Goal: Task Accomplishment & Management: Use online tool/utility

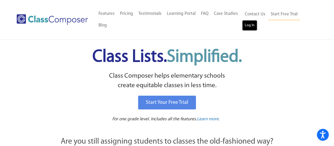
click at [250, 24] on link "Log In" at bounding box center [249, 25] width 15 height 11
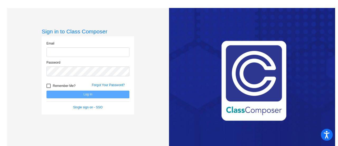
type input "[EMAIL_ADDRESS][DOMAIN_NAME]"
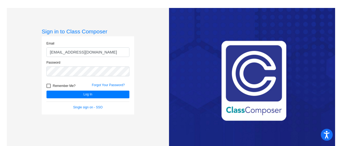
click at [157, 83] on div "Sign in to Class Composer Email [EMAIL_ADDRESS][DOMAIN_NAME] Password Remember …" at bounding box center [88, 81] width 162 height 146
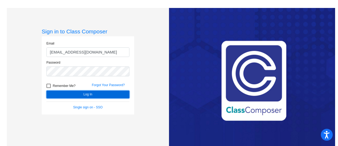
click at [102, 94] on button "Log In" at bounding box center [88, 94] width 83 height 8
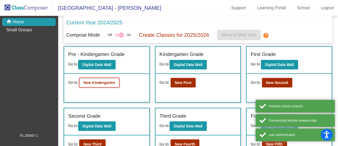
click at [107, 82] on b "New Kindergarten" at bounding box center [100, 82] width 32 height 4
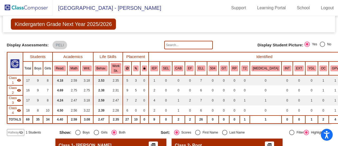
scroll to position [295, 0]
